Goal: Task Accomplishment & Management: Use online tool/utility

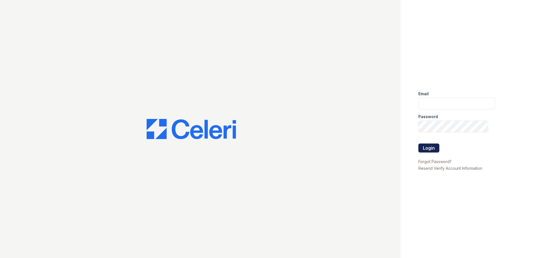
type input "[EMAIL_ADDRESS][DOMAIN_NAME]"
click at [430, 147] on button "Login" at bounding box center [428, 148] width 21 height 9
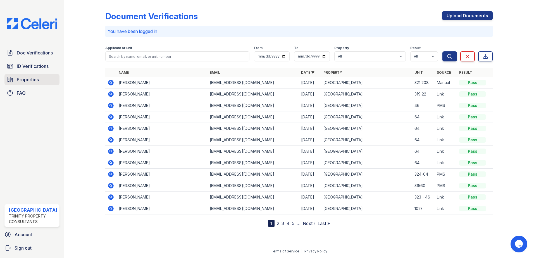
click at [25, 82] on span "Properties" at bounding box center [28, 79] width 22 height 7
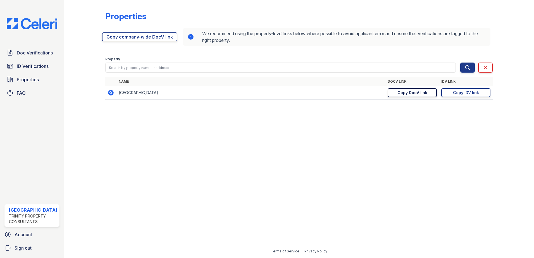
click at [411, 92] on div "Copy DocV link" at bounding box center [413, 93] width 30 height 6
click at [484, 95] on link "Copy IDV link Copy link" at bounding box center [465, 92] width 49 height 9
click at [36, 51] on span "Doc Verifications" at bounding box center [35, 52] width 36 height 7
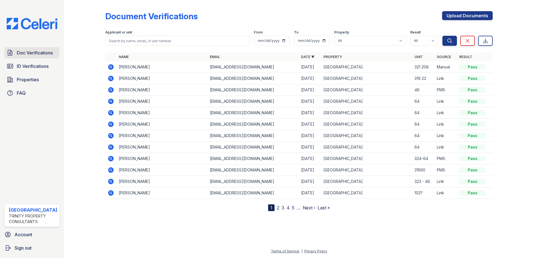
click at [39, 48] on link "Doc Verifications" at bounding box center [31, 52] width 55 height 11
click at [35, 63] on span "ID Verifications" at bounding box center [33, 66] width 32 height 7
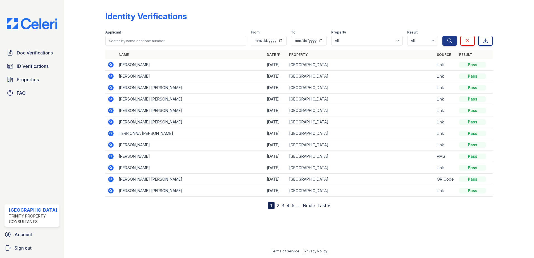
click at [35, 53] on span "Doc Verifications" at bounding box center [35, 52] width 36 height 7
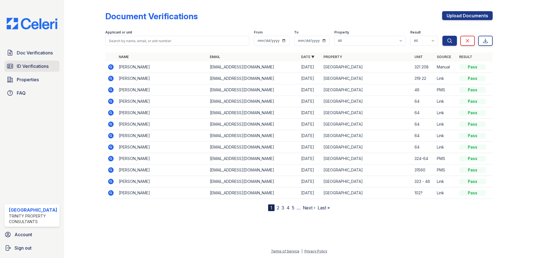
click at [31, 66] on span "ID Verifications" at bounding box center [33, 66] width 32 height 7
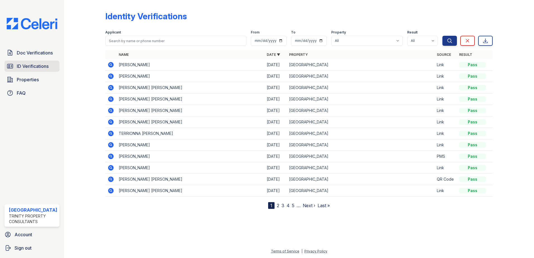
click at [32, 68] on span "ID Verifications" at bounding box center [33, 66] width 32 height 7
click at [34, 55] on span "Doc Verifications" at bounding box center [35, 52] width 36 height 7
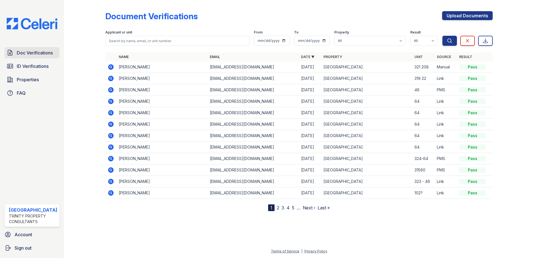
click at [27, 53] on span "Doc Verifications" at bounding box center [35, 52] width 36 height 7
click at [27, 70] on link "ID Verifications" at bounding box center [31, 66] width 55 height 11
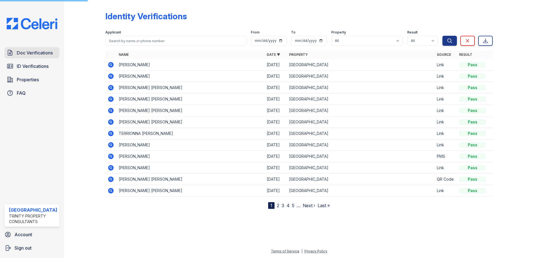
click at [28, 51] on span "Doc Verifications" at bounding box center [35, 52] width 36 height 7
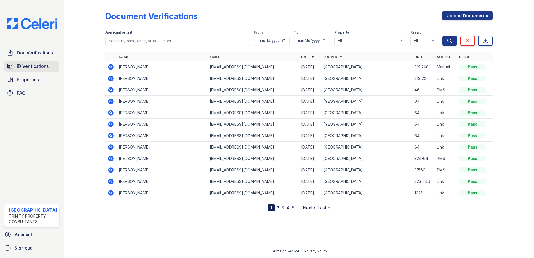
click at [31, 62] on link "ID Verifications" at bounding box center [31, 66] width 55 height 11
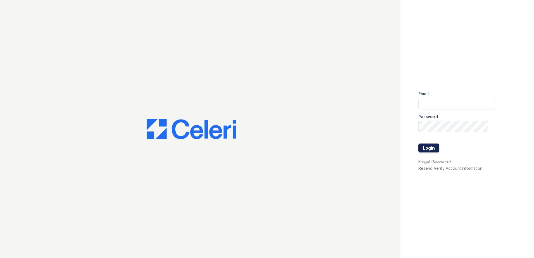
type input "[EMAIL_ADDRESS][DOMAIN_NAME]"
click at [430, 146] on button "Login" at bounding box center [428, 148] width 21 height 9
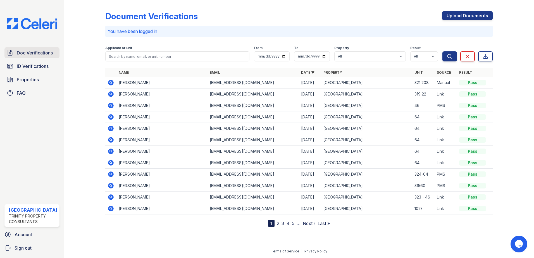
click at [24, 52] on span "Doc Verifications" at bounding box center [35, 52] width 36 height 7
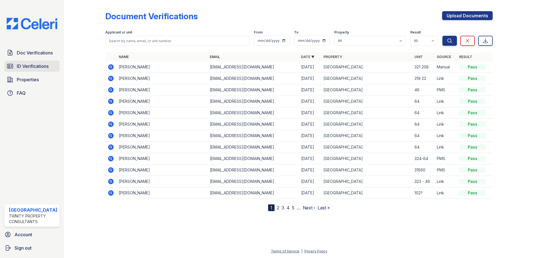
click at [26, 66] on span "ID Verifications" at bounding box center [33, 66] width 32 height 7
